Goal: Entertainment & Leisure: Browse casually

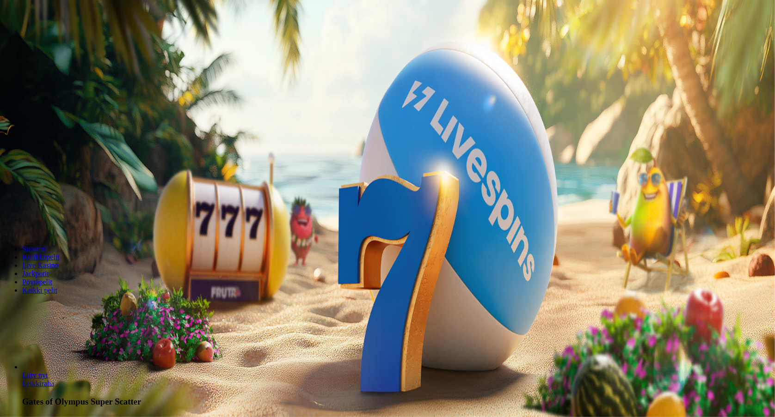
click at [62, 37] on span "Kirjaudu" at bounding box center [64, 33] width 23 height 7
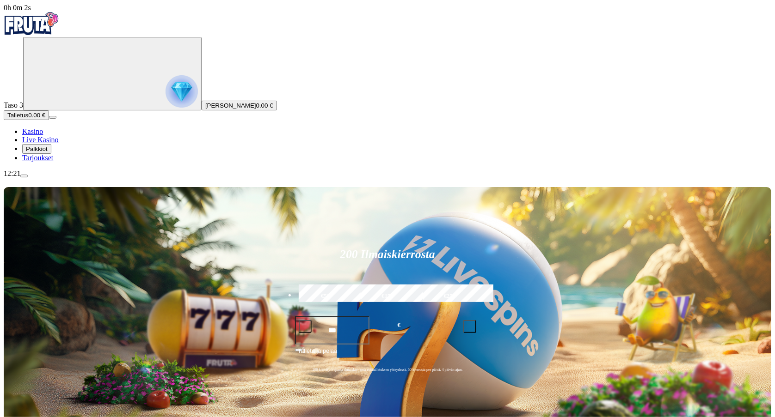
click at [48, 153] on span "Palkkiot" at bounding box center [37, 149] width 22 height 7
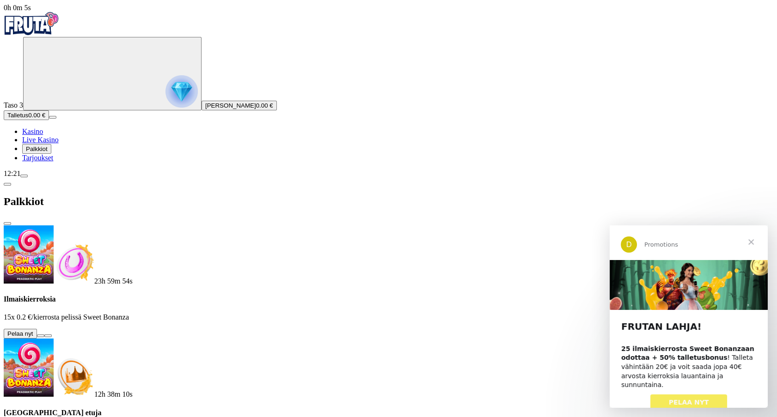
click at [44, 335] on button at bounding box center [40, 336] width 7 height 3
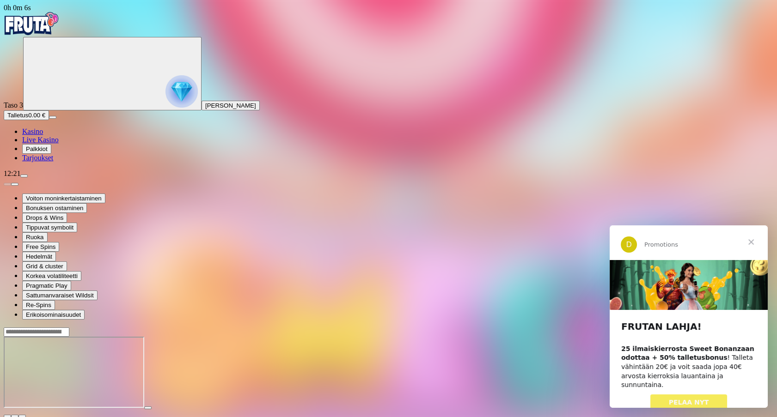
click at [748, 241] on span "Sulje" at bounding box center [750, 242] width 33 height 33
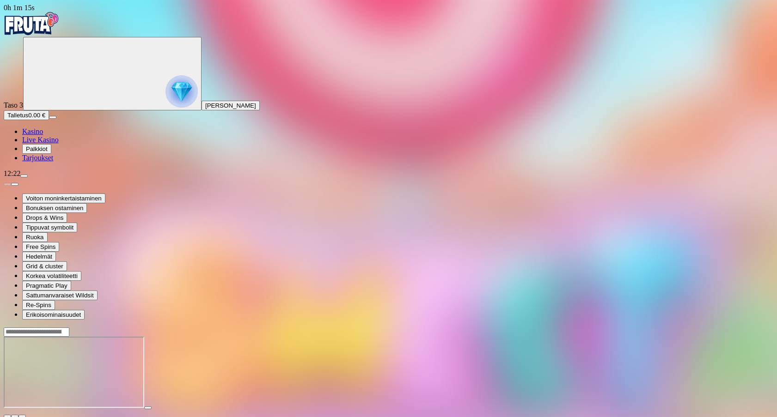
click at [47, 29] on img "Primary" at bounding box center [31, 23] width 55 height 23
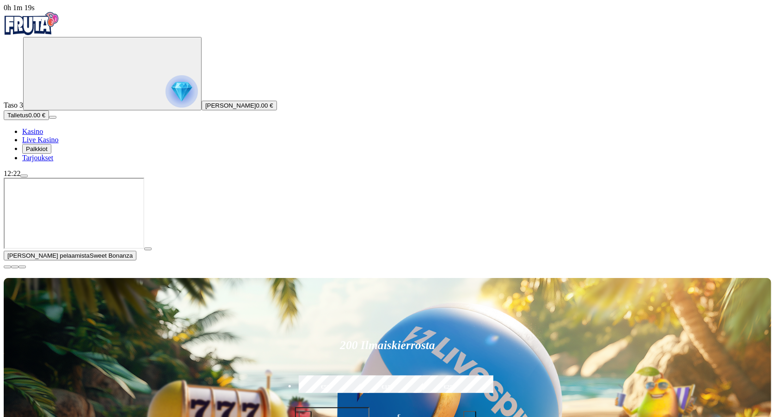
click at [7, 267] on span "close icon" at bounding box center [7, 267] width 0 height 0
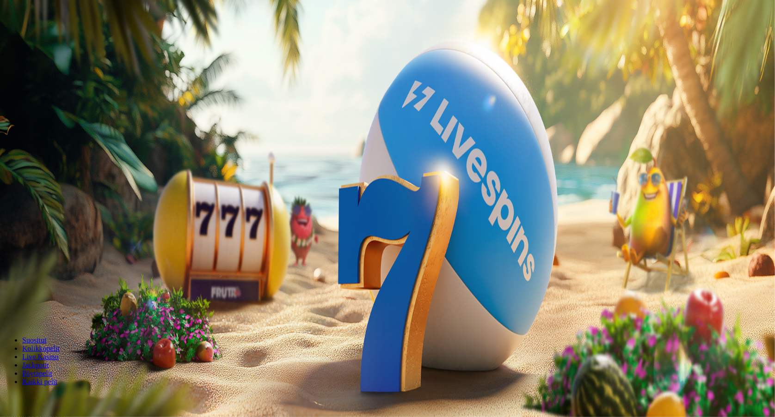
click at [59, 144] on span "Live Kasino" at bounding box center [40, 140] width 37 height 8
